Goal: Task Accomplishment & Management: Complete application form

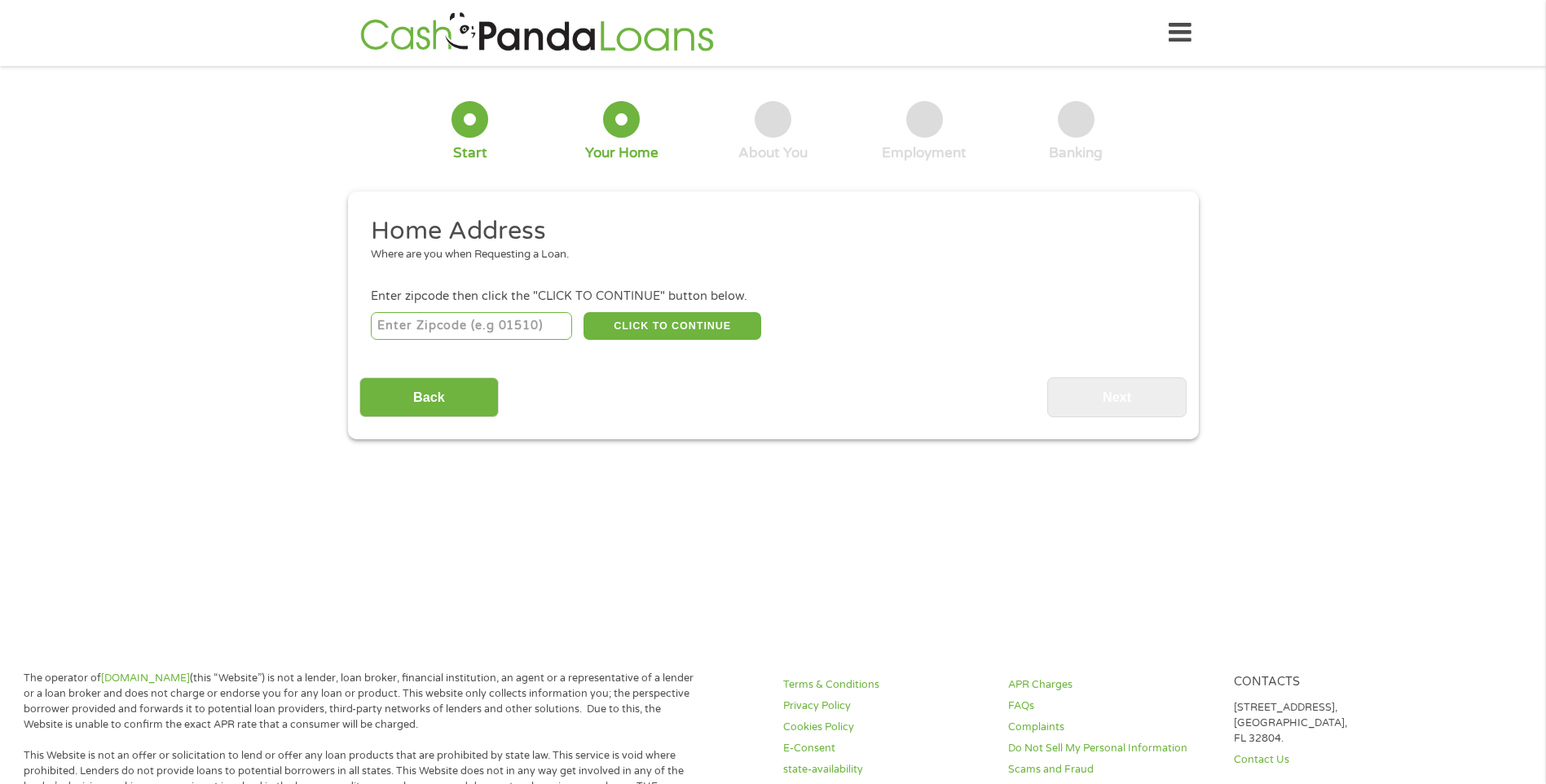
click at [451, 331] on input "number" at bounding box center [471, 326] width 201 height 28
type input "28711"
select select "[US_STATE]"
click at [677, 325] on button "CLICK TO CONTINUE" at bounding box center [672, 326] width 178 height 28
type input "28711"
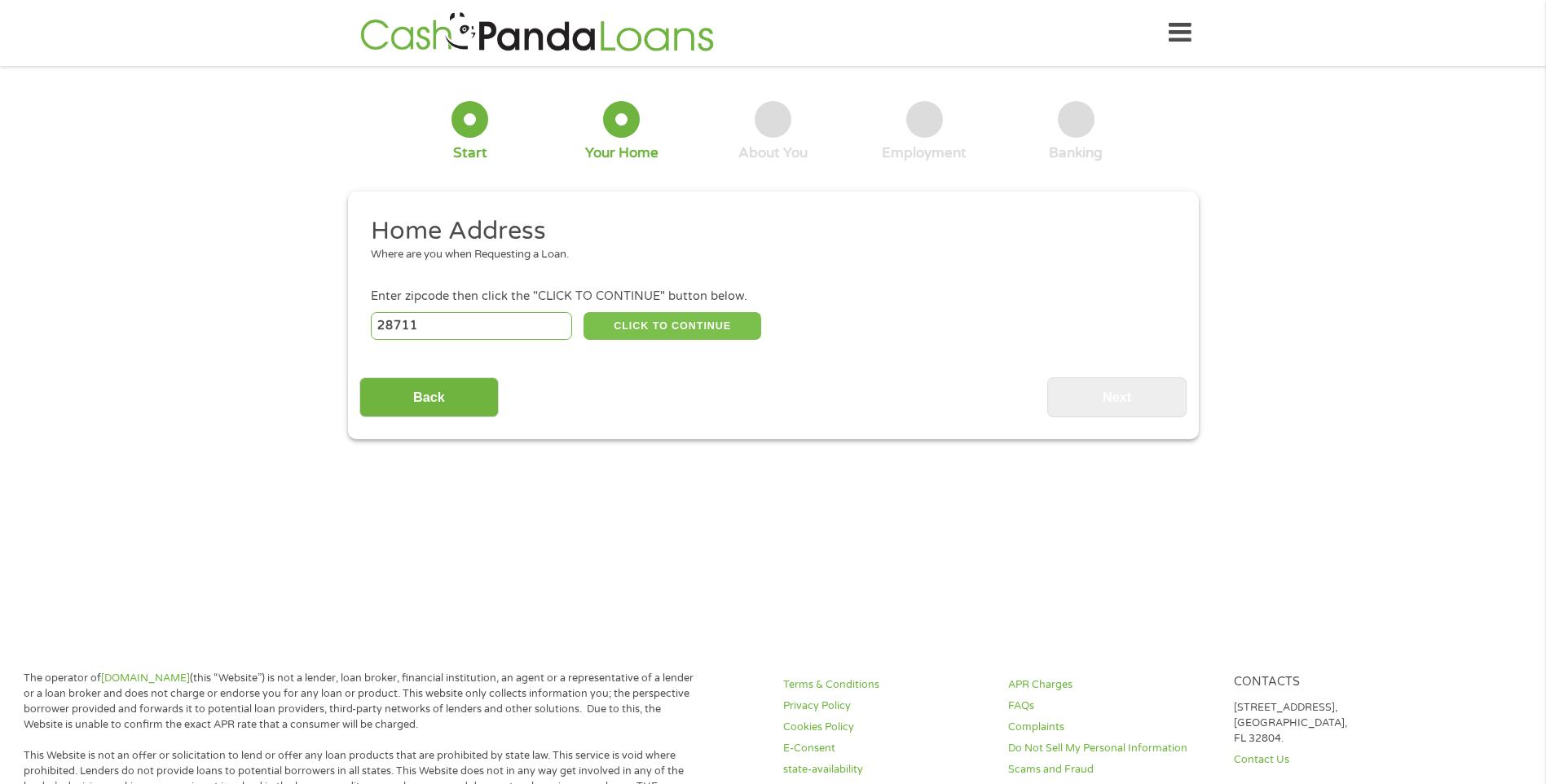
type input "Black Mountain"
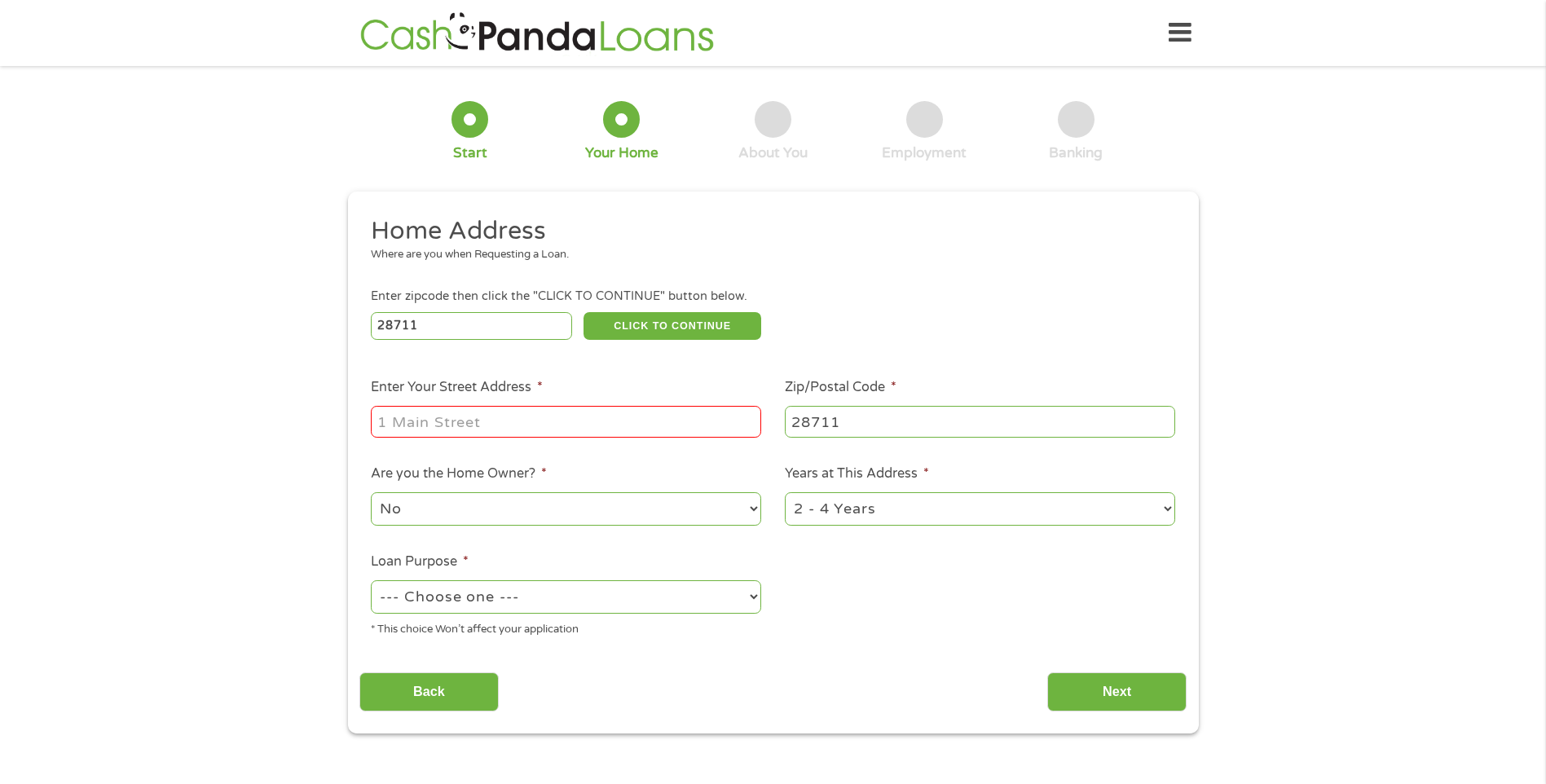
click at [447, 425] on input "Enter Your Street Address *" at bounding box center [565, 421] width 390 height 31
type input "[STREET_ADDRESS]"
click at [526, 516] on select "No Yes" at bounding box center [565, 508] width 390 height 34
select select "yes"
click at [371, 492] on select "No Yes" at bounding box center [565, 508] width 390 height 34
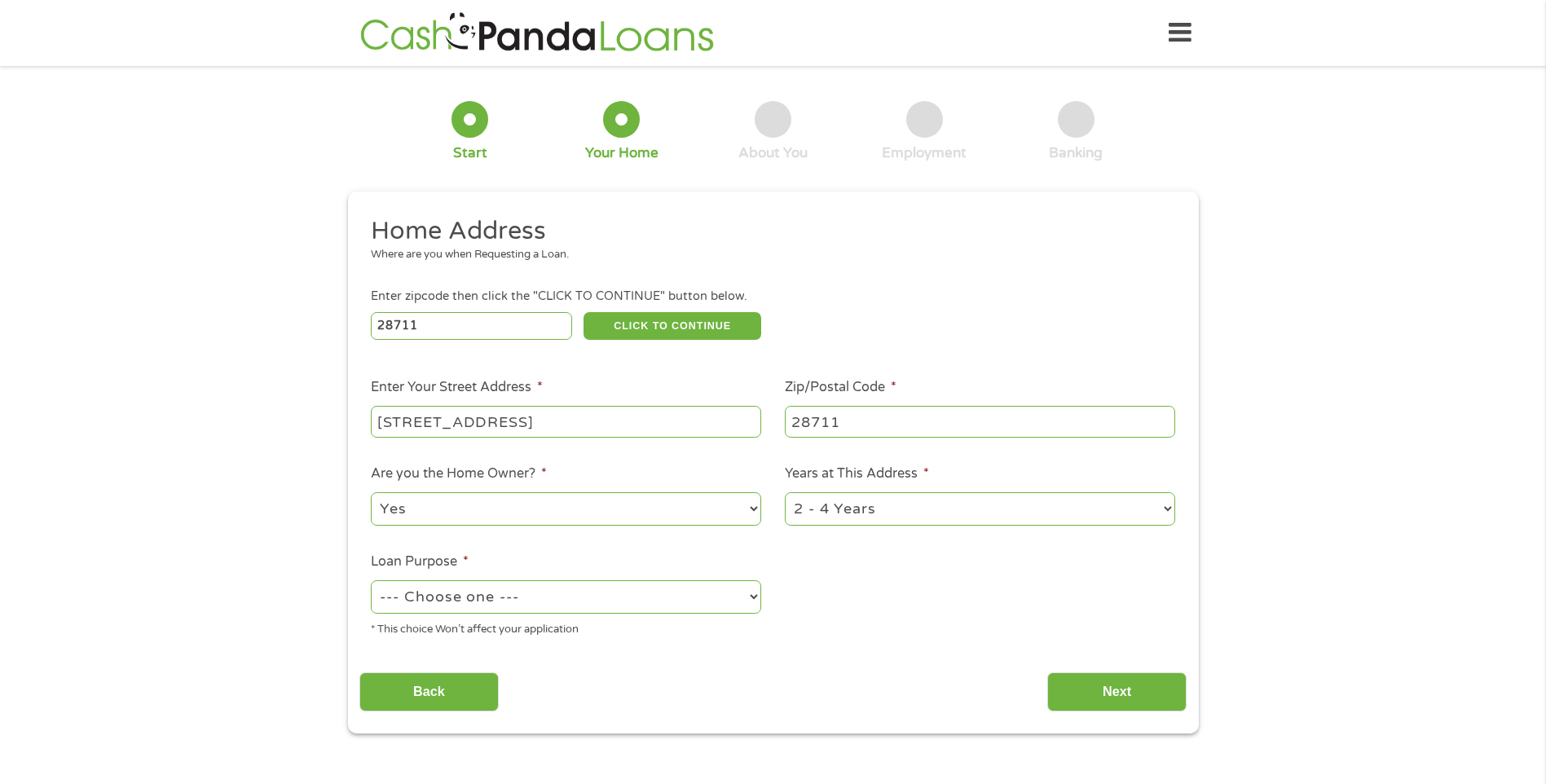
click at [595, 592] on select "--- Choose one --- Pay Bills Debt Consolidation Home Improvement Major Purchase…" at bounding box center [565, 597] width 390 height 34
select select "carloan"
click at [371, 580] on select "--- Choose one --- Pay Bills Debt Consolidation Home Improvement Major Purchase…" at bounding box center [565, 597] width 390 height 34
click at [1103, 684] on input "Next" at bounding box center [1117, 692] width 139 height 40
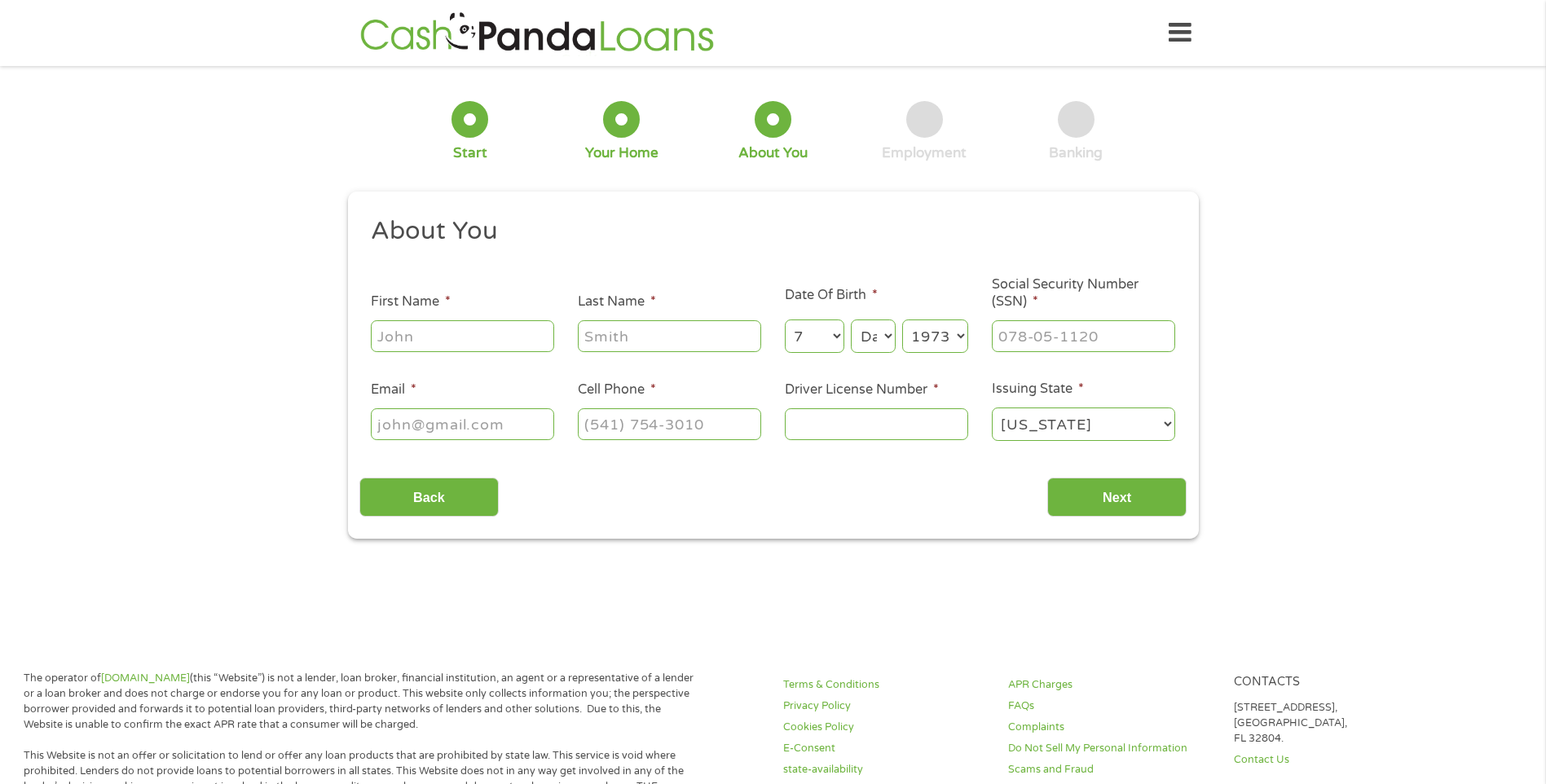
scroll to position [7, 7]
click at [438, 332] on input "First Name *" at bounding box center [462, 336] width 183 height 31
type input "[PERSON_NAME]"
type input "[EMAIL_ADDRESS][DOMAIN_NAME]"
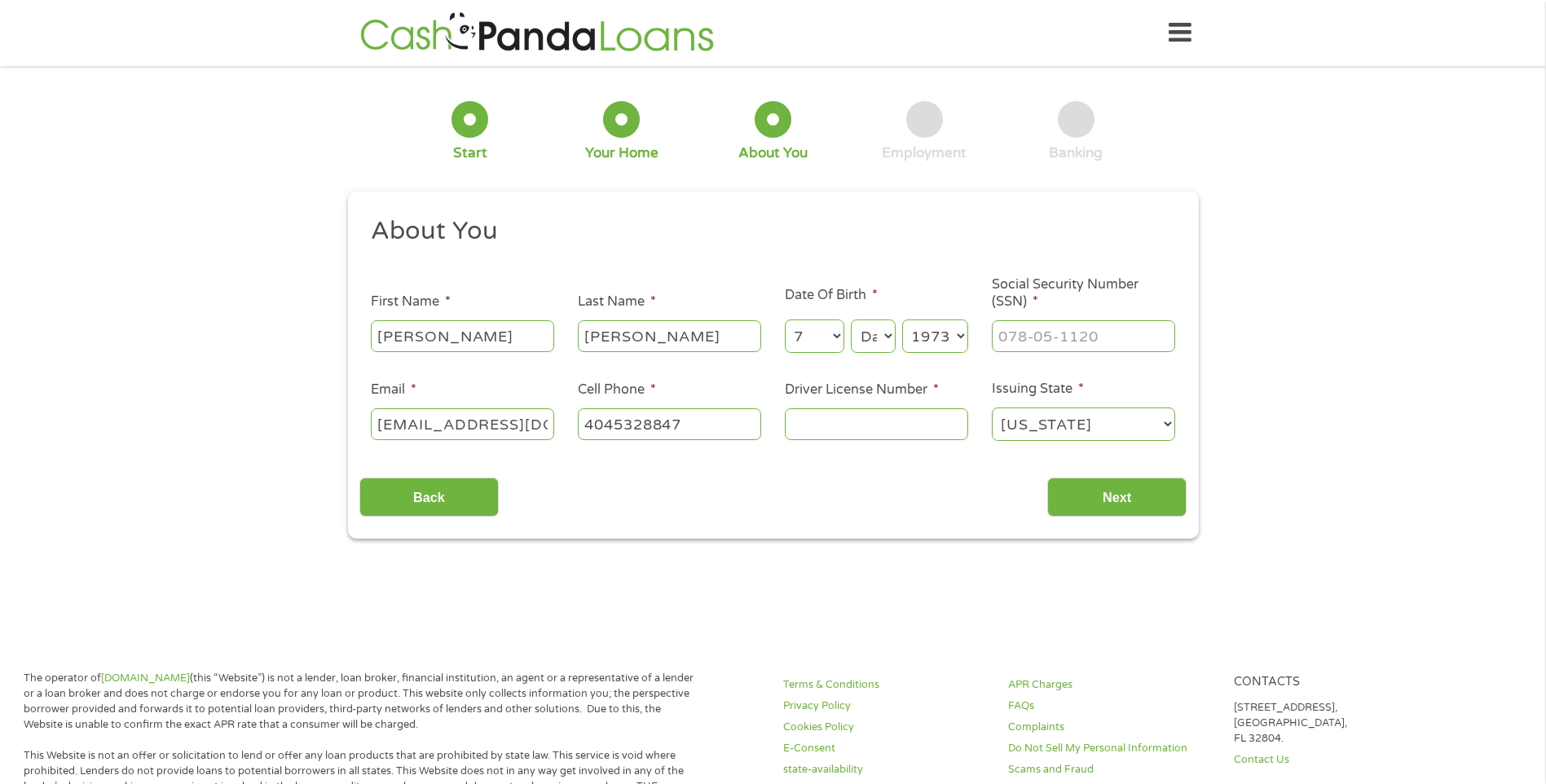
type input "[PHONE_NUMBER]"
click at [886, 325] on select "Day 1 2 3 4 5 6 7 8 9 10 11 12 13 14 15 16 17 18 19 20 21 22 23 24 25 26 27 28 …" at bounding box center [873, 336] width 44 height 34
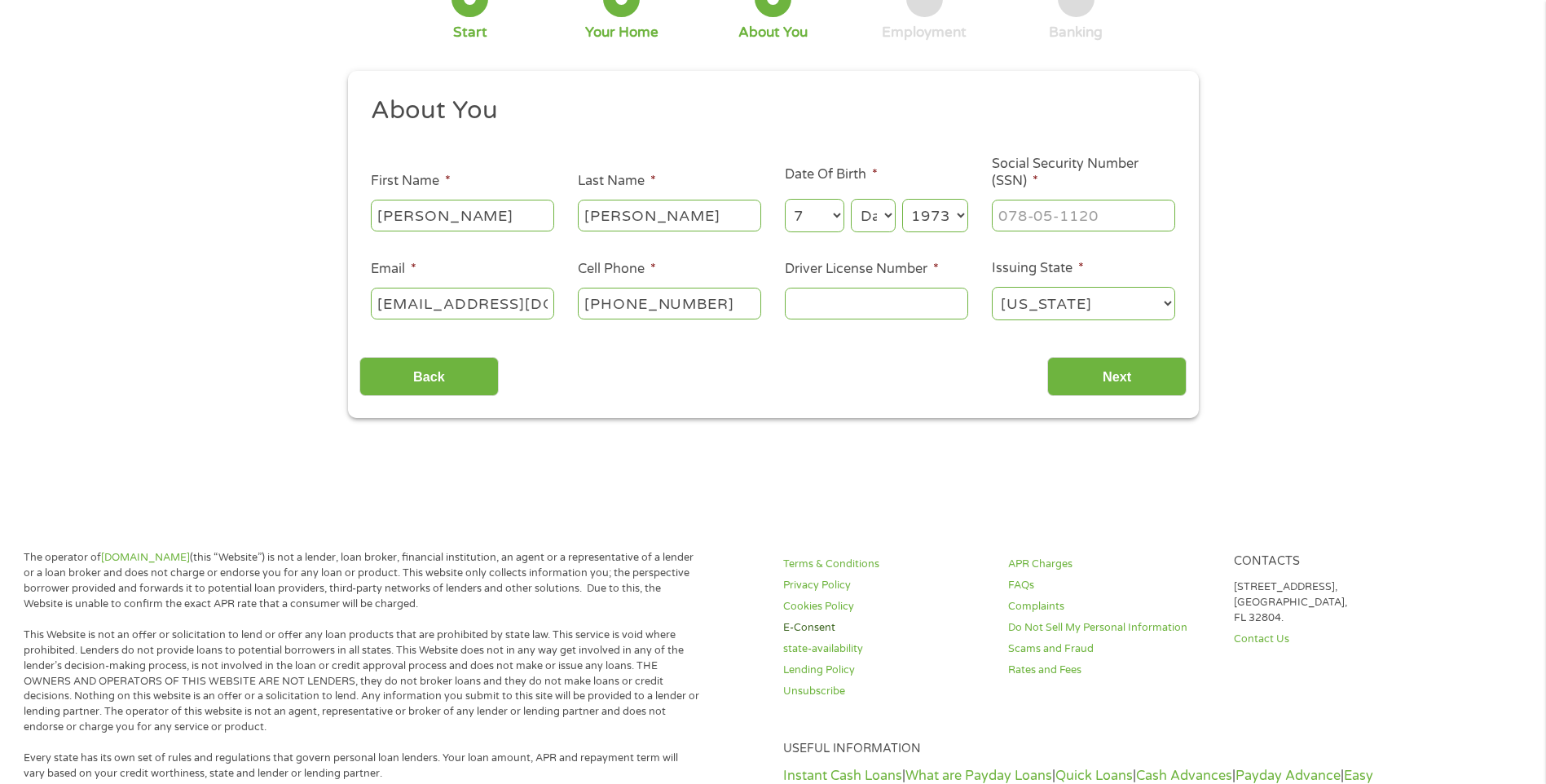
scroll to position [163, 0]
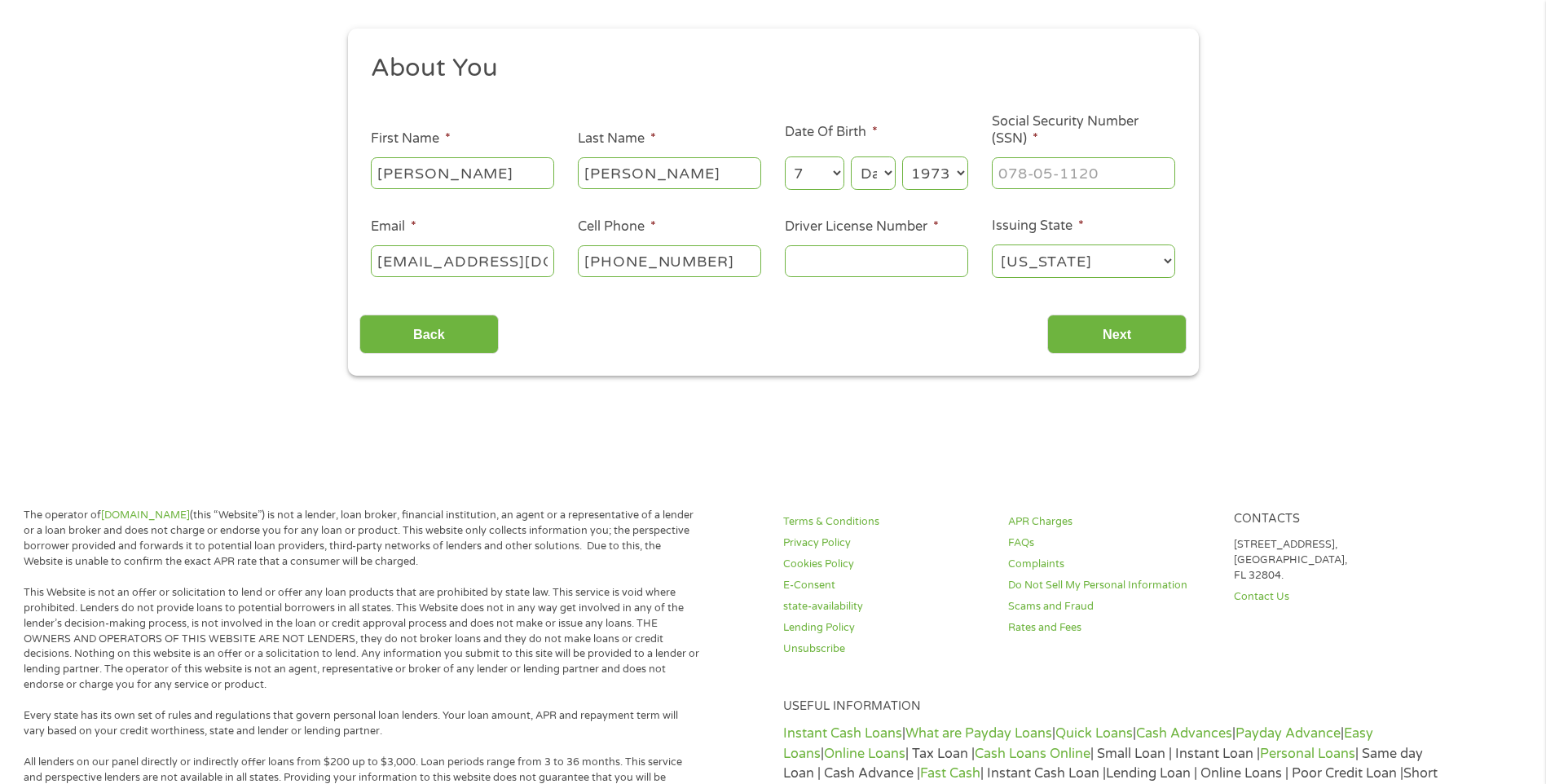
click at [889, 176] on select "Day 1 2 3 4 5 6 7 8 9 10 11 12 13 14 15 16 17 18 19 20 21 22 23 24 25 26 27 28 …" at bounding box center [873, 172] width 44 height 34
select select "23"
click at [851, 156] on select "Day 1 2 3 4 5 6 7 8 9 10 11 12 13 14 15 16 17 18 19 20 21 22 23 24 25 26 27 28 …" at bounding box center [873, 172] width 44 height 34
type input "___-__-____"
click at [1135, 165] on input "___-__-____" at bounding box center [1084, 172] width 183 height 31
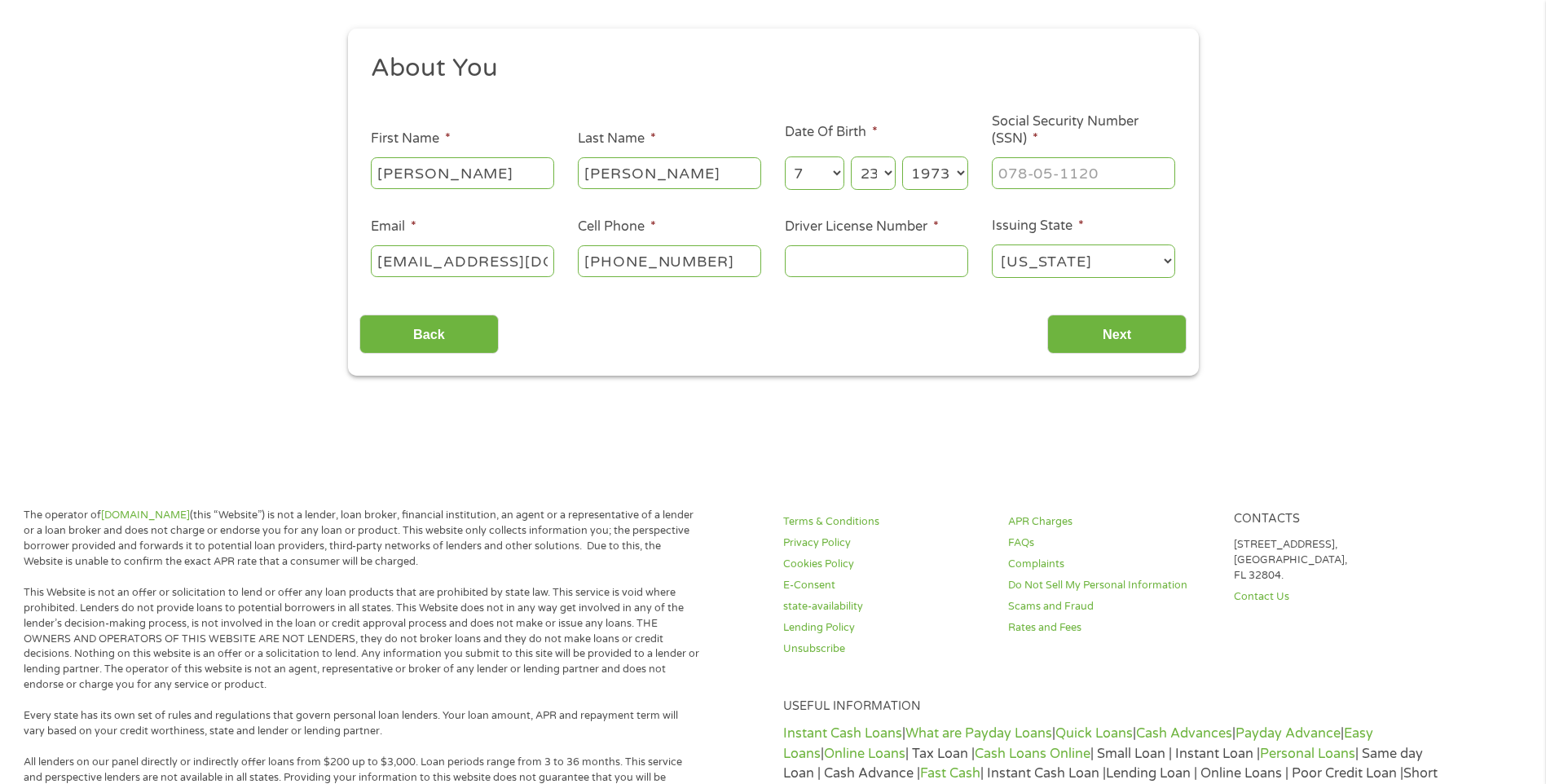
click at [864, 254] on input "Driver License Number *" at bounding box center [877, 261] width 183 height 31
type input "000040821957"
click at [1033, 179] on input "___-__-____" at bounding box center [1084, 172] width 183 height 31
type input "308-88-1633"
click at [1153, 325] on input "Next" at bounding box center [1117, 334] width 139 height 40
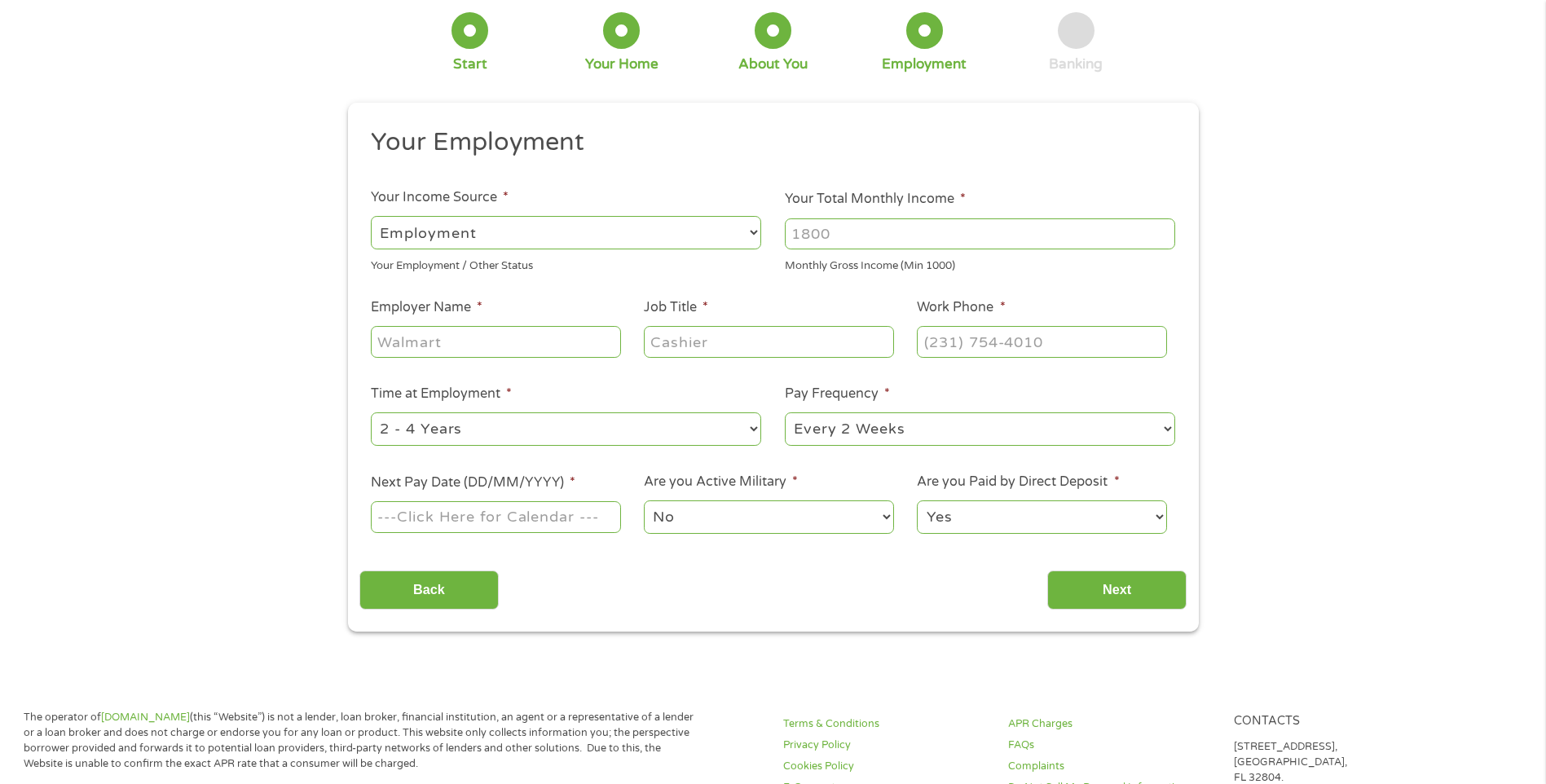
scroll to position [82, 0]
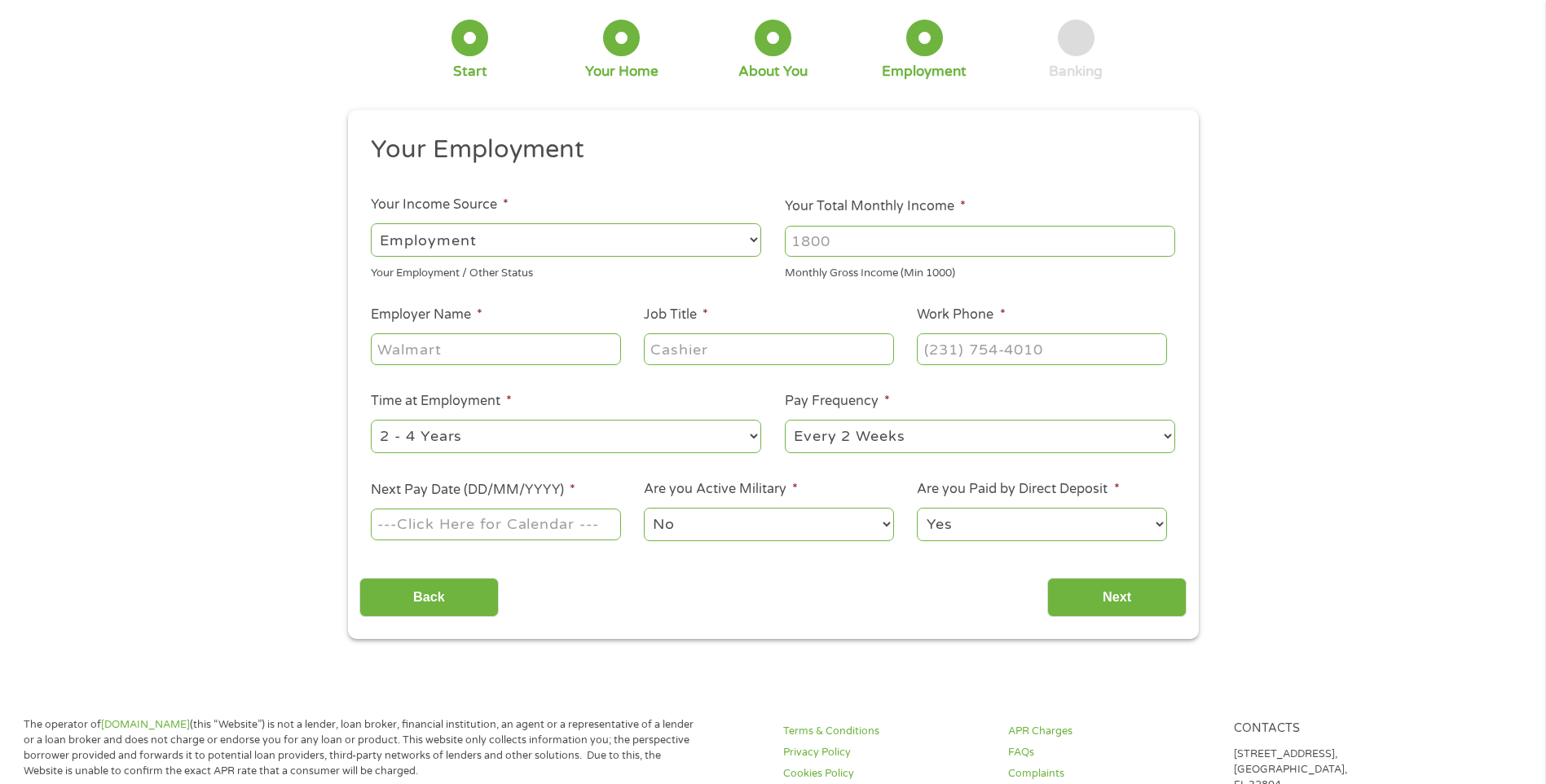
click at [749, 239] on select "--- Choose one --- Employment [DEMOGRAPHIC_DATA] Benefits" at bounding box center [565, 240] width 390 height 34
select select "benefits"
click at [371, 223] on select "--- Choose one --- Employment [DEMOGRAPHIC_DATA] Benefits" at bounding box center [565, 240] width 390 height 34
type input "Other"
type input "[PHONE_NUMBER]"
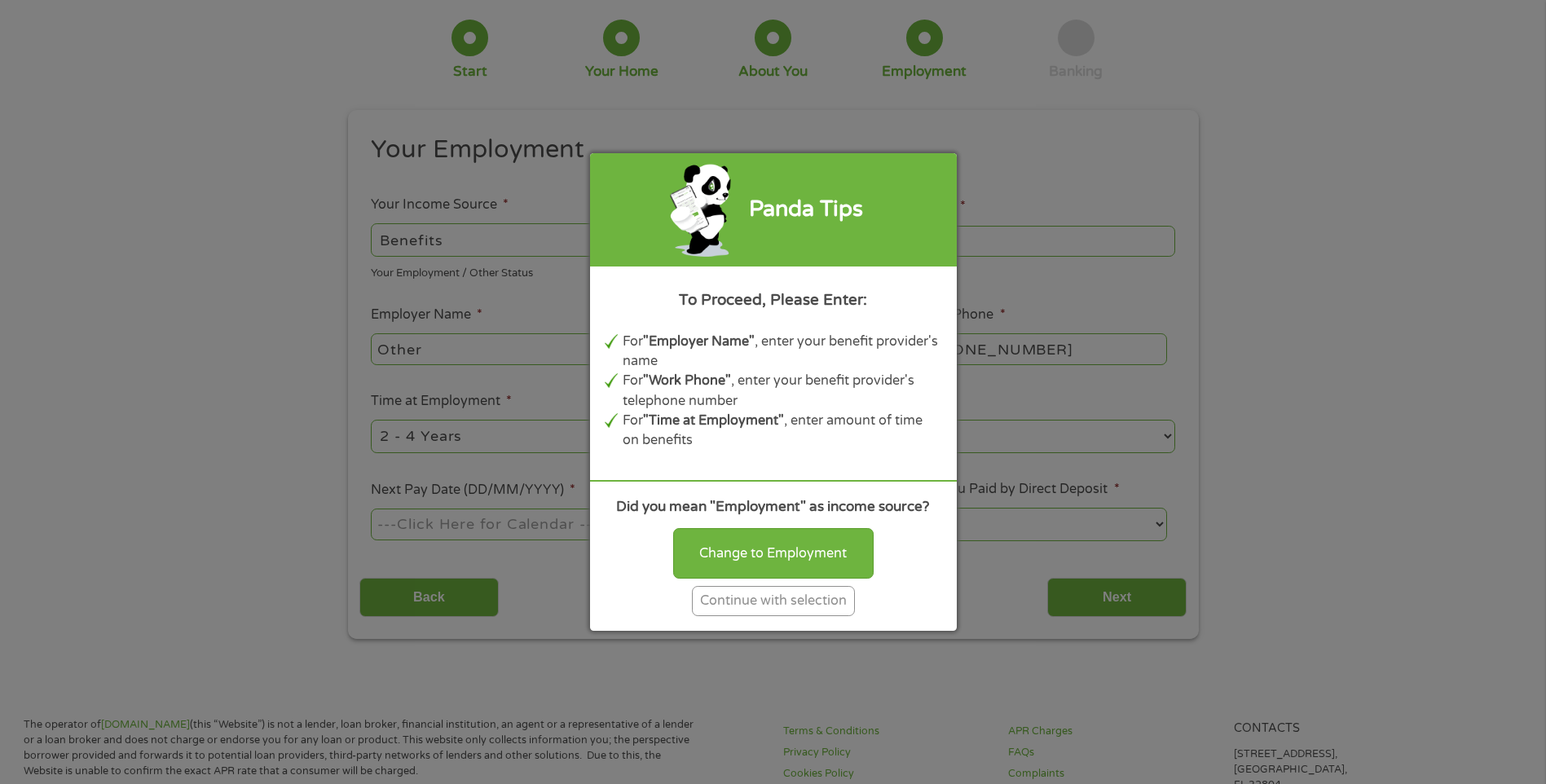
drag, startPoint x: 774, startPoint y: 552, endPoint x: 777, endPoint y: 576, distance: 24.2
click at [774, 554] on div "Change to Employment" at bounding box center [773, 553] width 200 height 51
select select "fullTime"
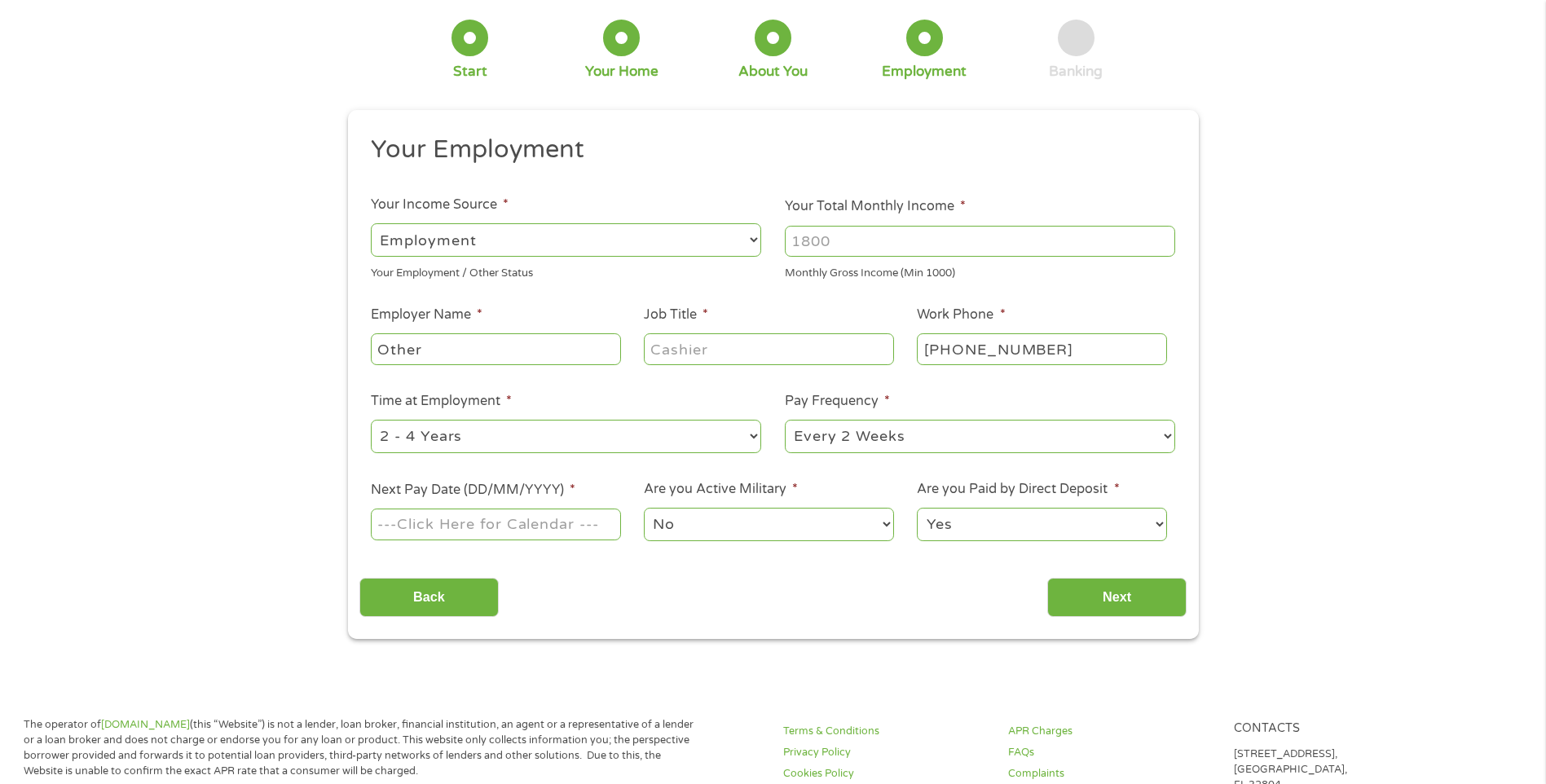
click at [856, 247] on input "Your Total Monthly Income *" at bounding box center [980, 241] width 390 height 31
type input "4300"
click at [525, 348] on input "Other" at bounding box center [495, 349] width 249 height 31
type input "O"
type input "Network Realty"
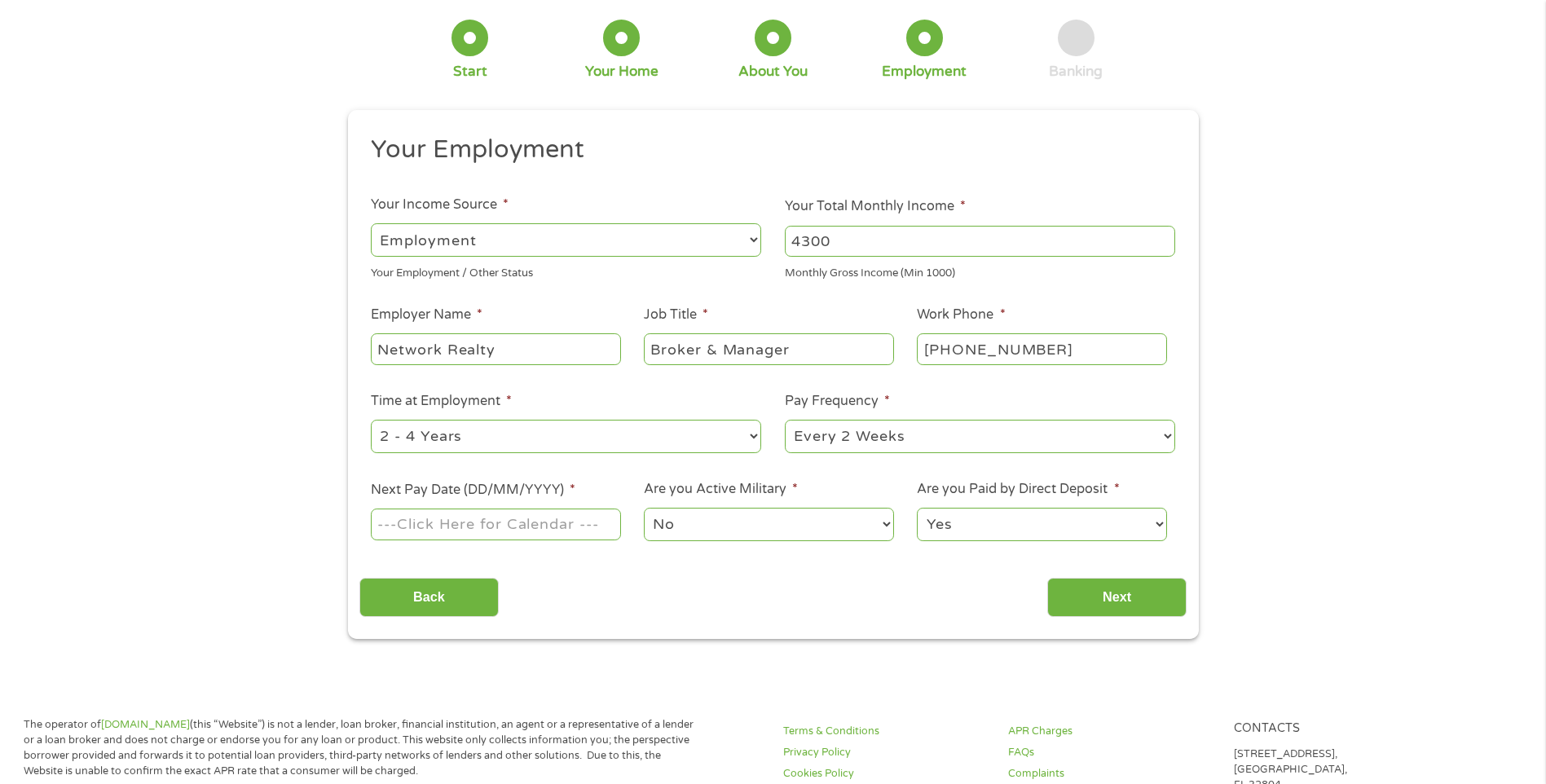
type input "Broker & Manager"
click at [1166, 432] on select "--- Choose one --- Every 2 Weeks Every Week Monthly Semi-Monthly" at bounding box center [980, 436] width 390 height 34
select select "monthly"
click at [785, 419] on select "--- Choose one --- Every 2 Weeks Every Week Monthly Semi-Monthly" at bounding box center [980, 436] width 390 height 34
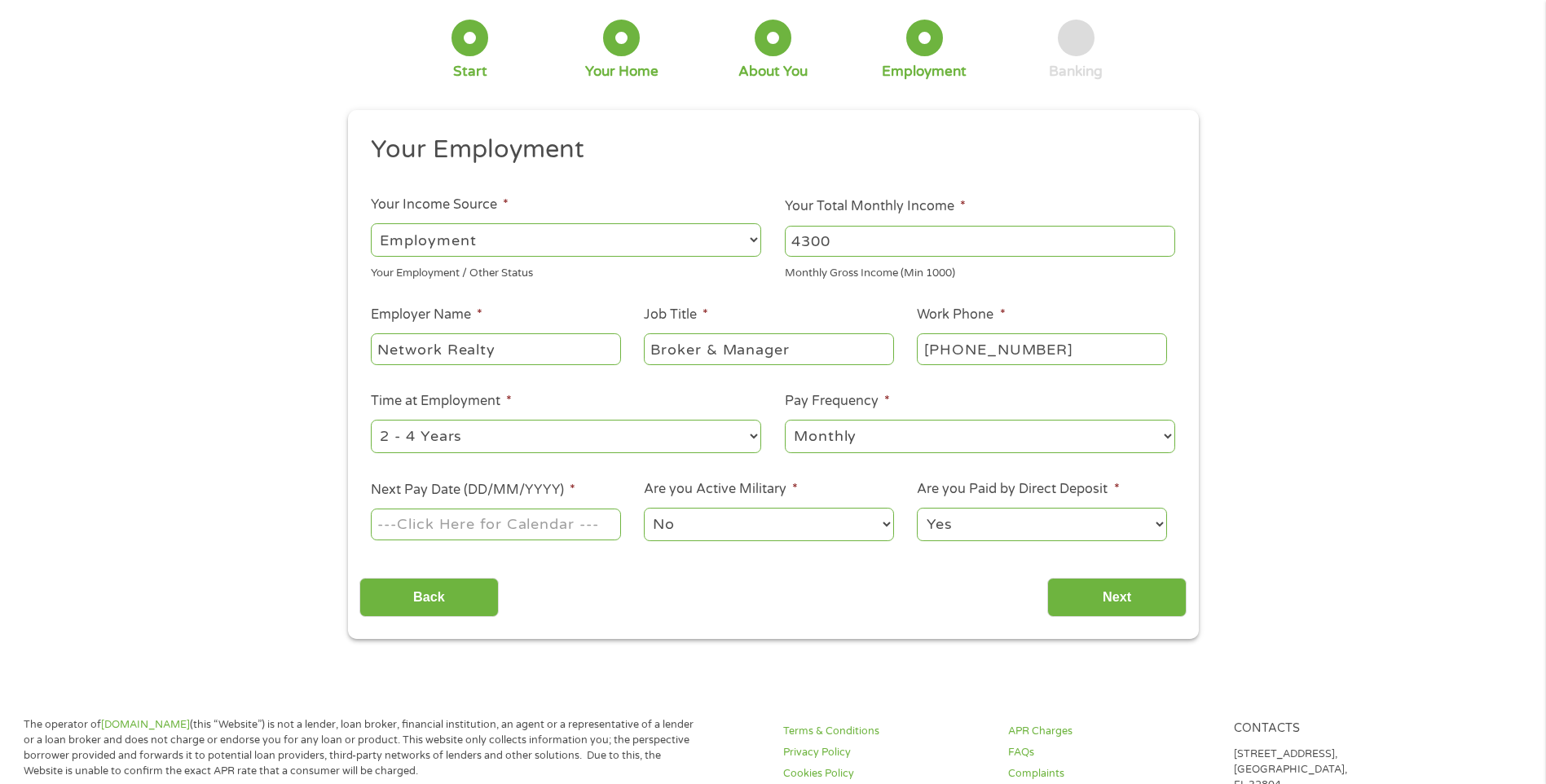
click at [490, 526] on input "Next Pay Date (DD/MM/YYYY) *" at bounding box center [495, 524] width 249 height 31
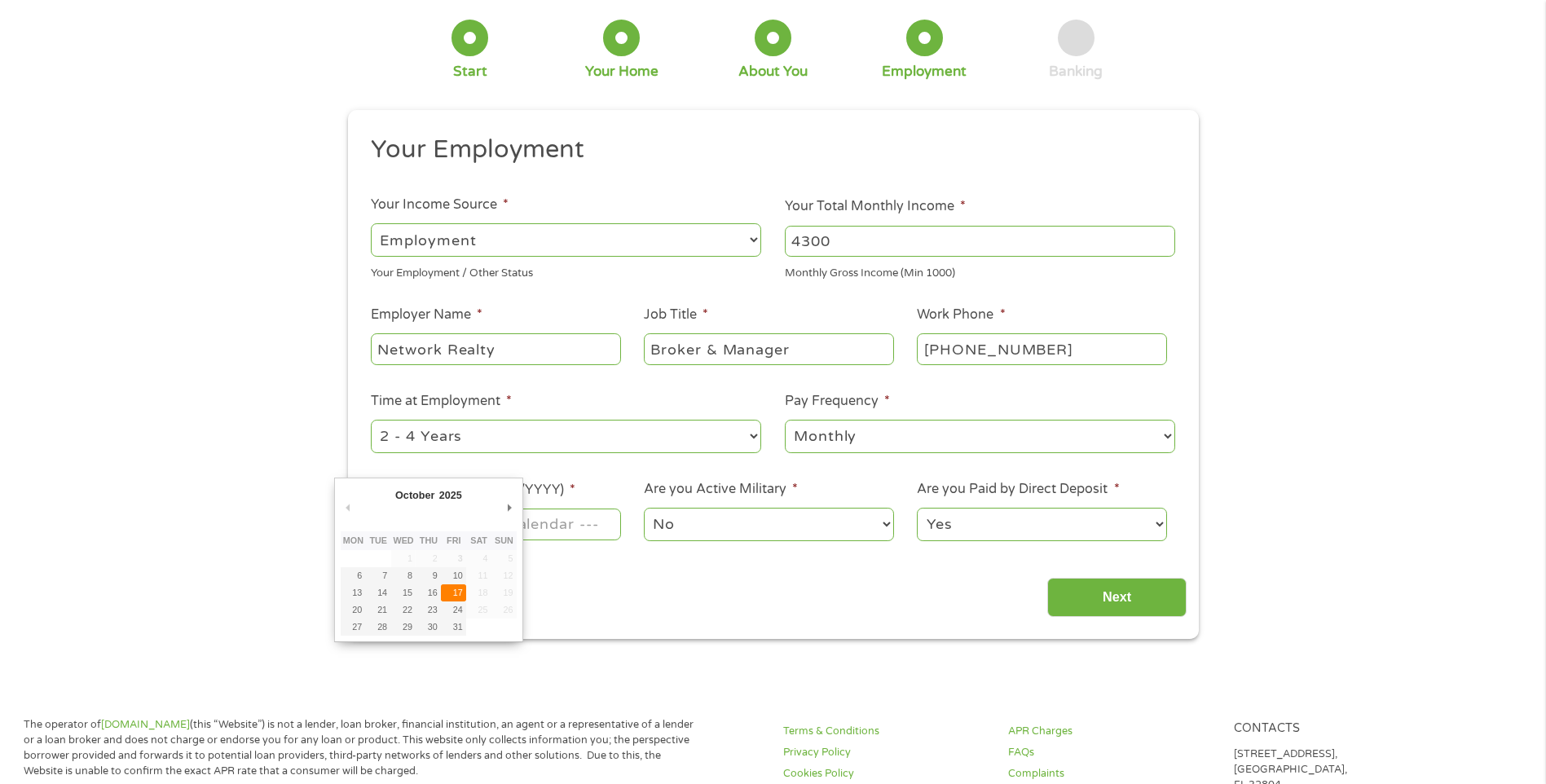
type input "[DATE]"
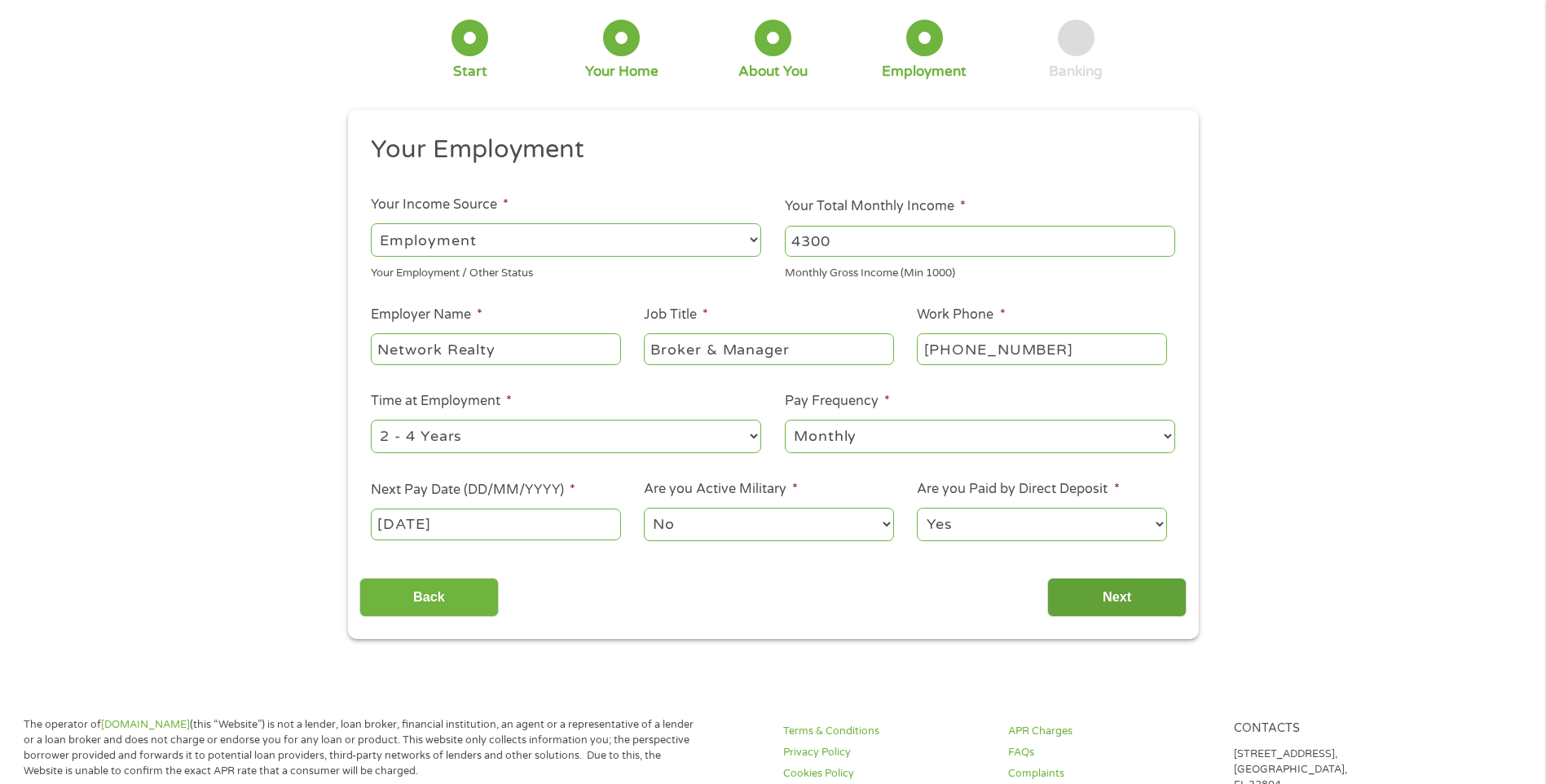
click at [1088, 594] on input "Next" at bounding box center [1117, 598] width 139 height 40
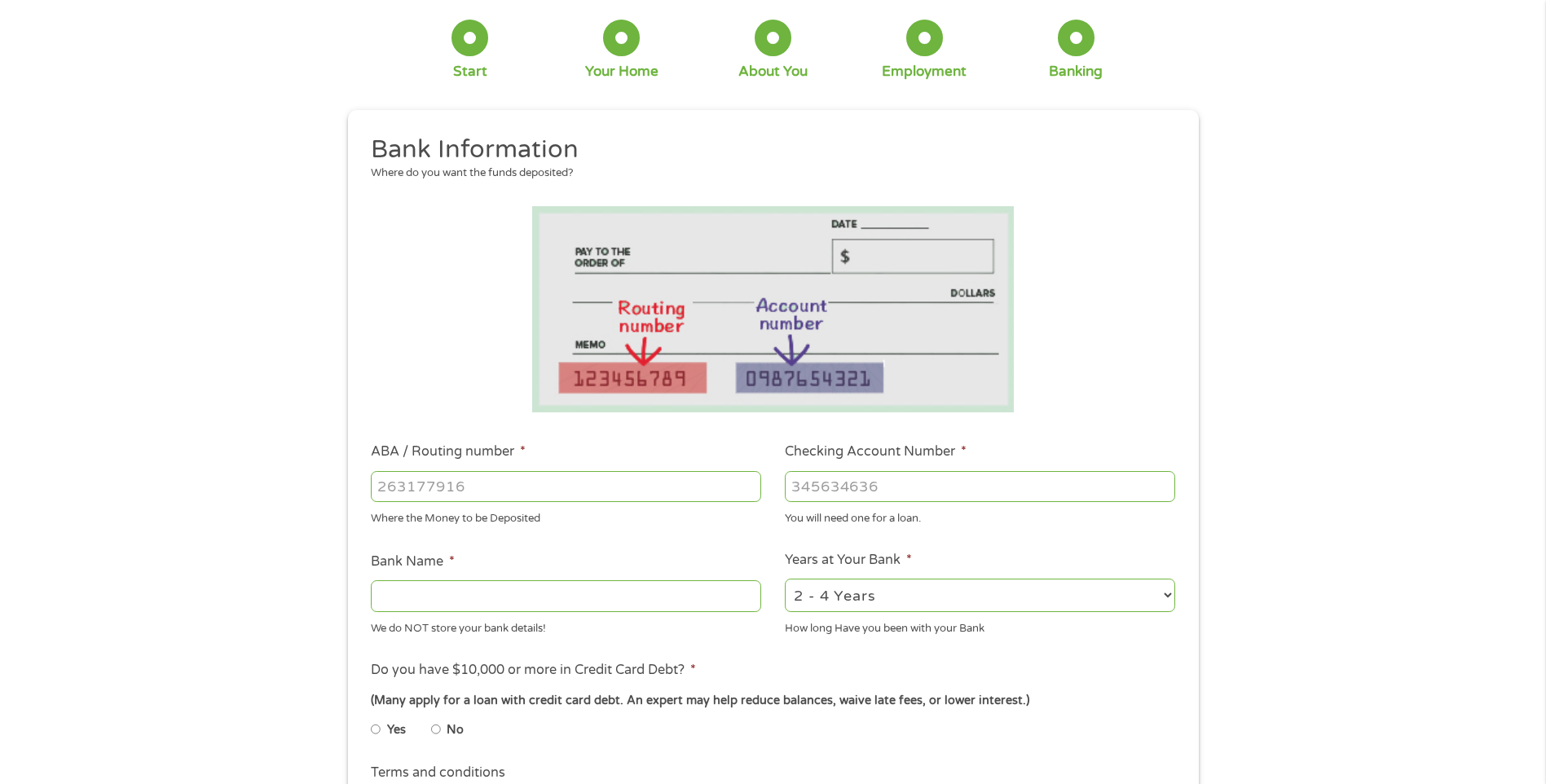
scroll to position [0, 0]
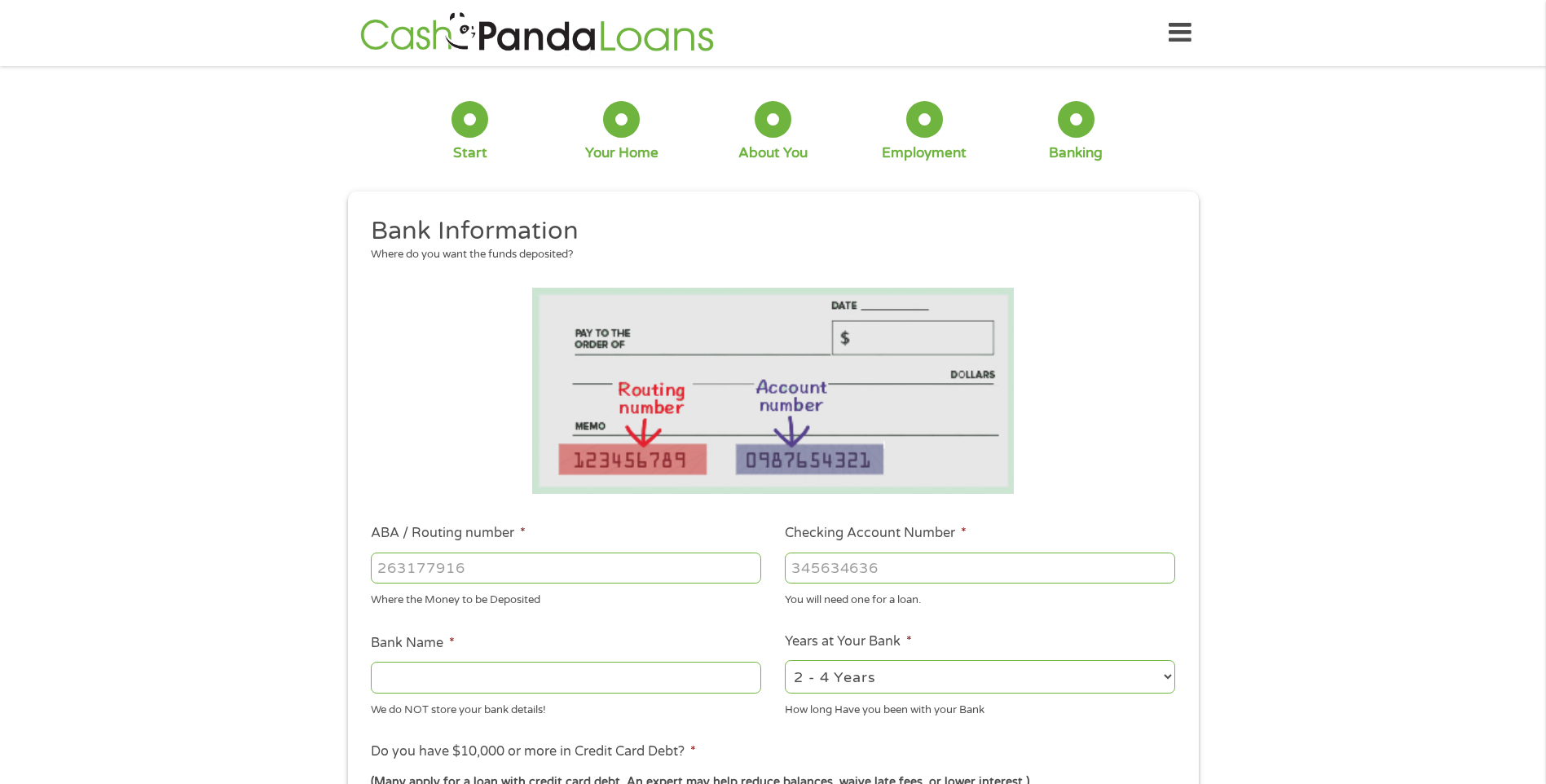
click at [573, 555] on input "ABA / Routing number *" at bounding box center [565, 568] width 390 height 31
type input "031101279"
type input "THE BANCORP BANK"
type input "031101279"
click at [934, 565] on input "Checking Account Number *" at bounding box center [980, 568] width 390 height 31
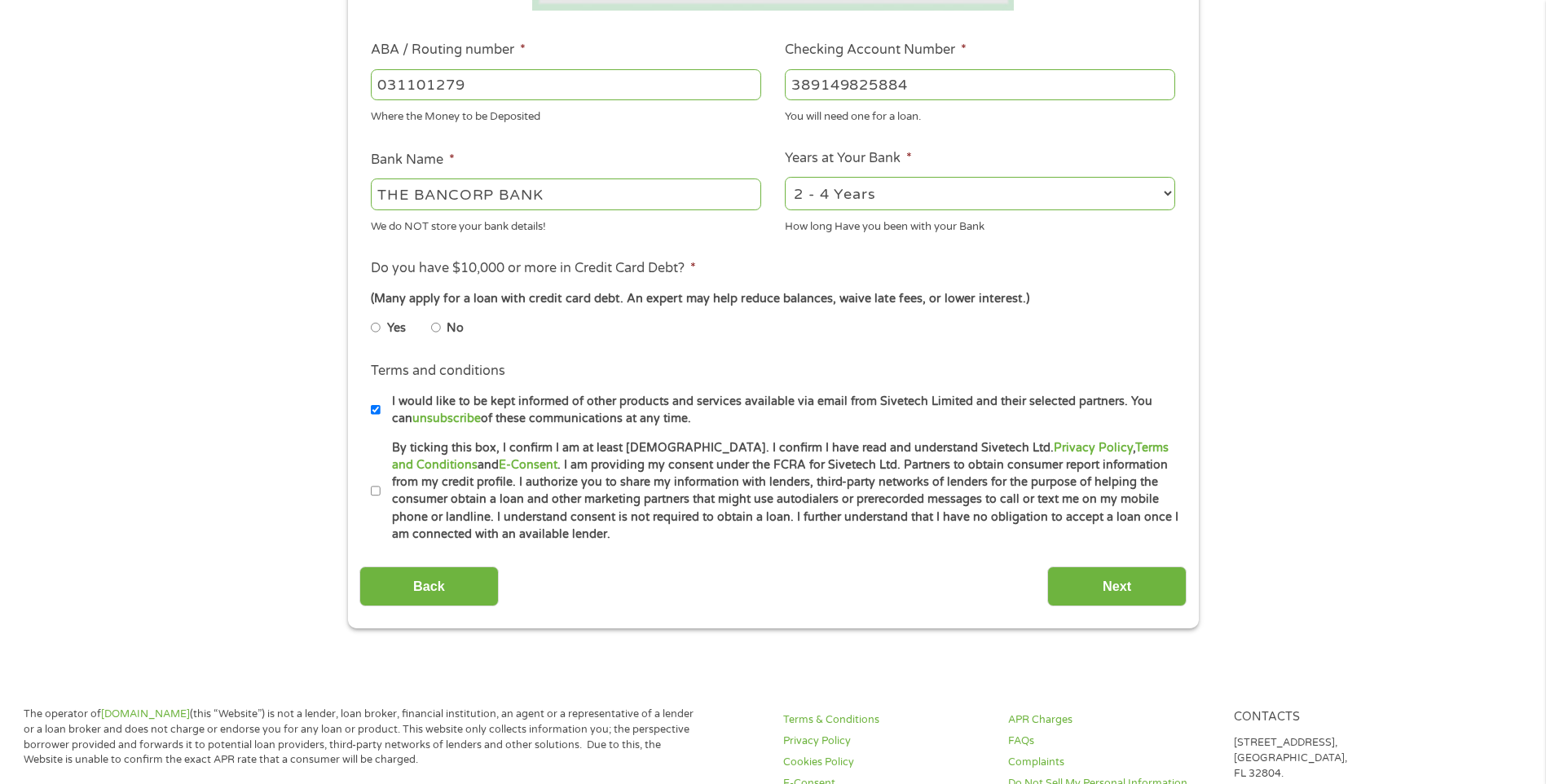
scroll to position [489, 0]
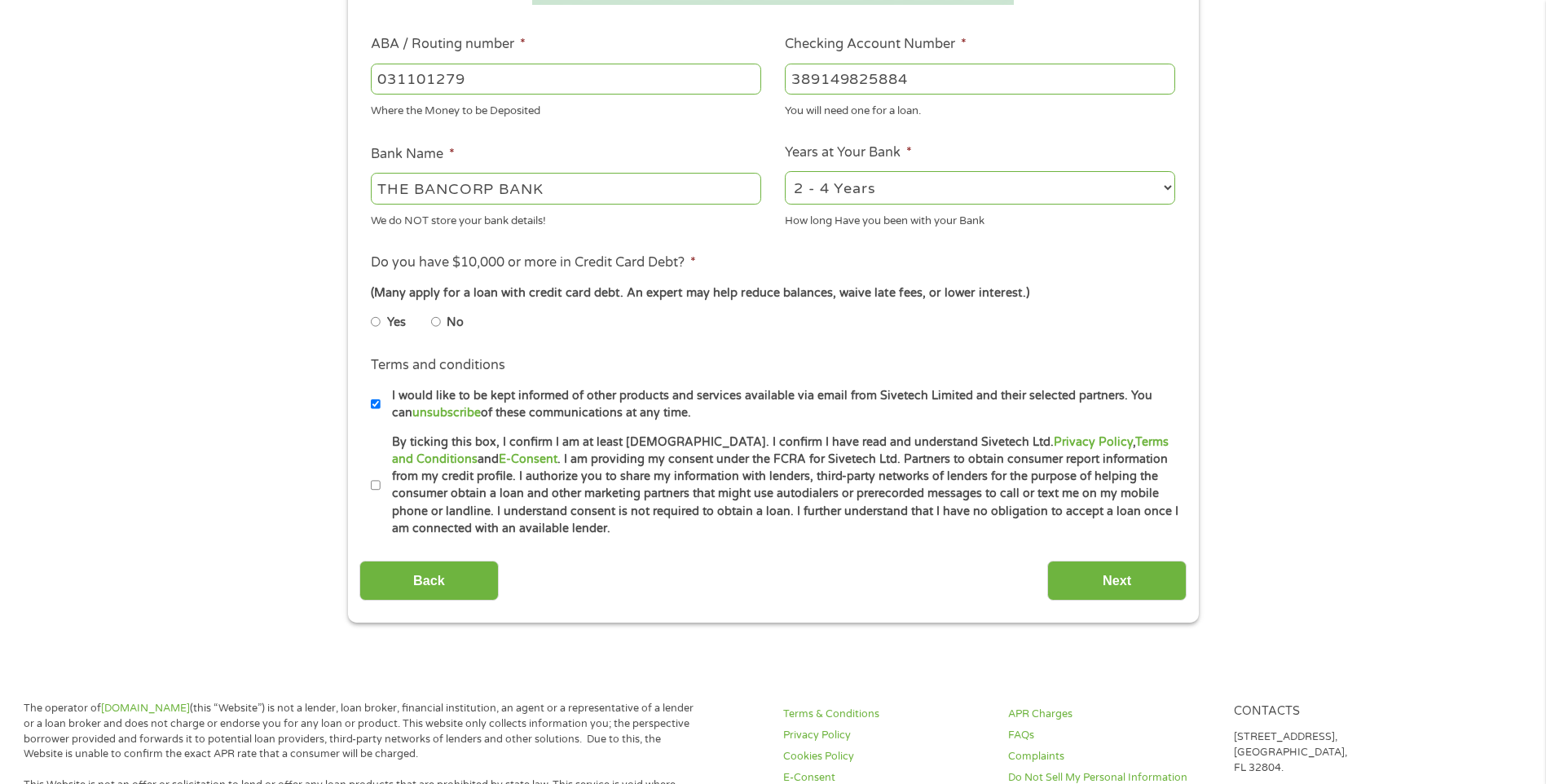
type input "389149825884"
click at [434, 321] on input "No" at bounding box center [436, 322] width 10 height 26
radio input "true"
click at [375, 482] on input "By ticking this box, I confirm I am at least [DEMOGRAPHIC_DATA]. I confirm I ha…" at bounding box center [375, 486] width 10 height 26
checkbox input "true"
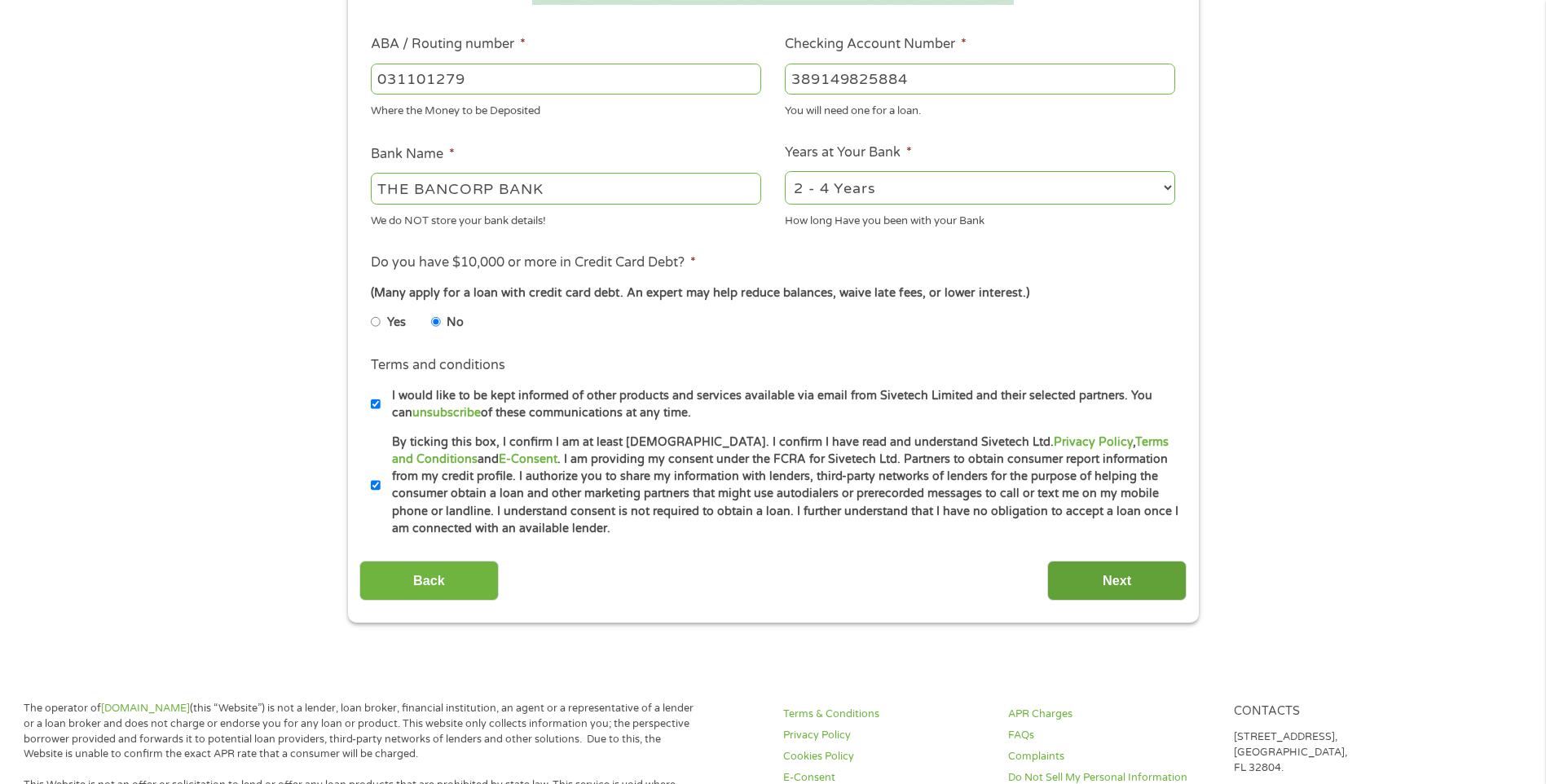
click at [1096, 568] on input "Next" at bounding box center [1117, 580] width 139 height 40
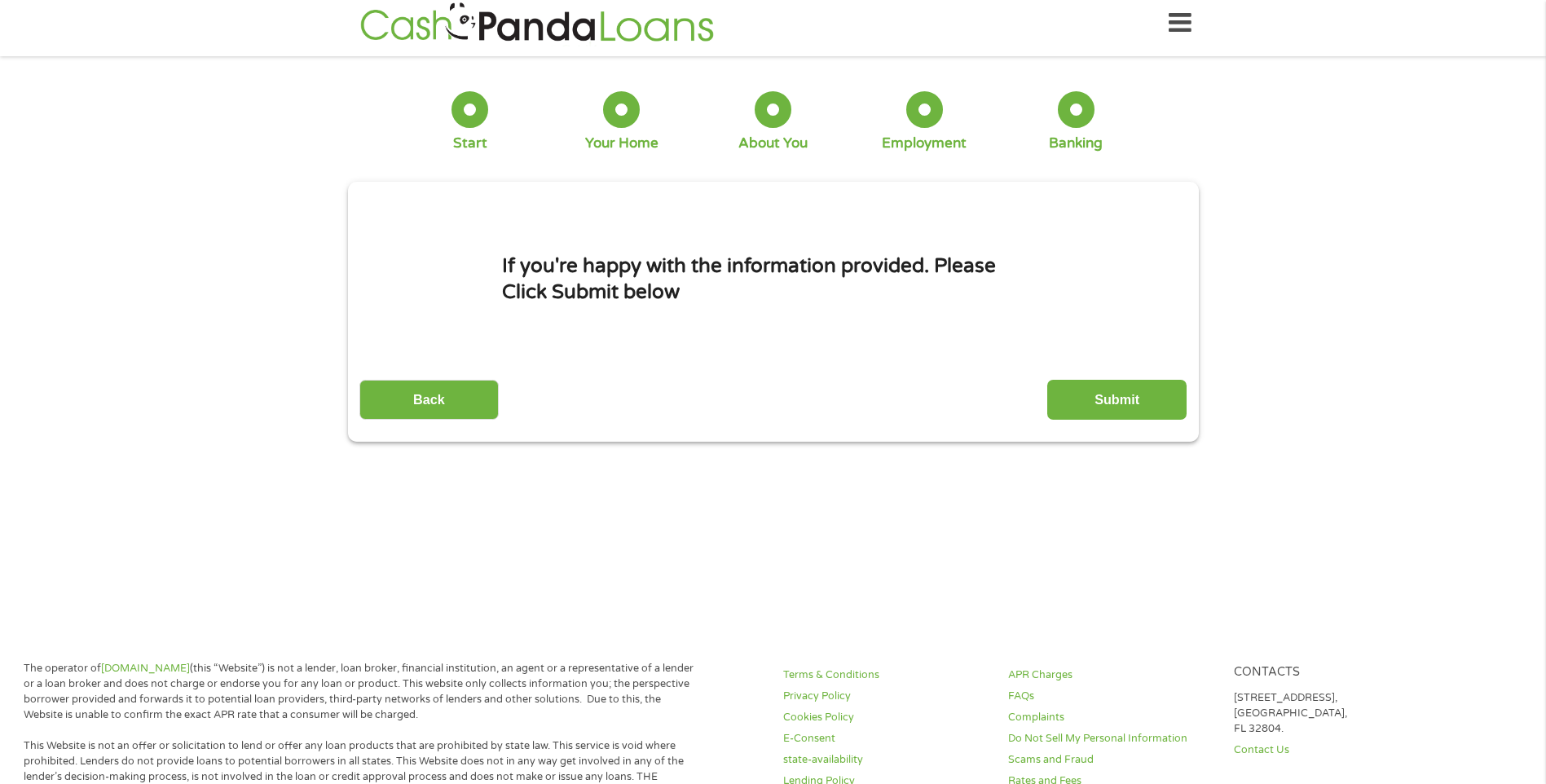
scroll to position [0, 0]
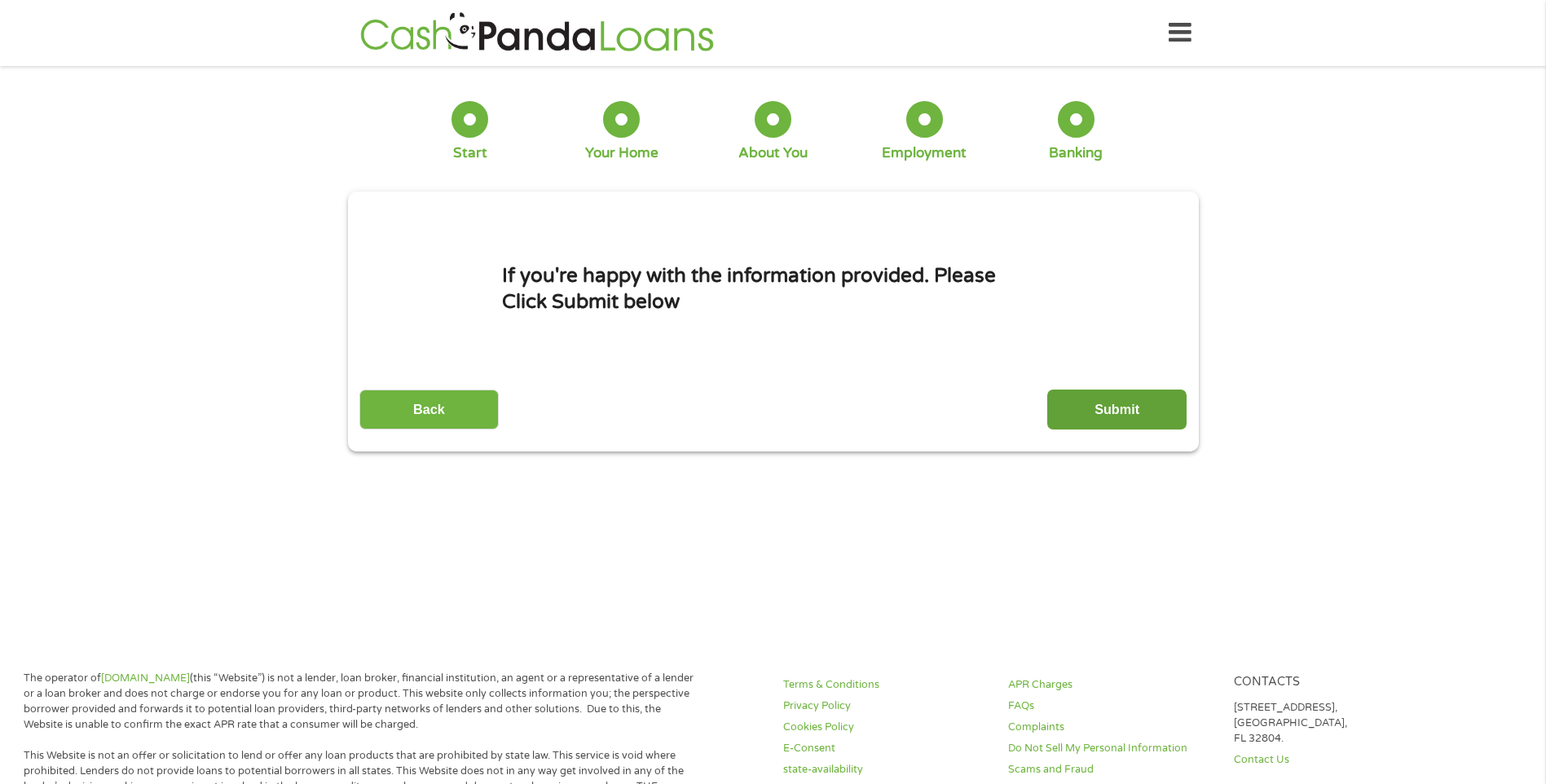
click at [1096, 396] on input "Submit" at bounding box center [1117, 409] width 139 height 40
